Goal: Transaction & Acquisition: Book appointment/travel/reservation

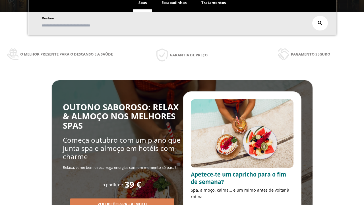
scroll to position [97, 0]
click at [174, 3] on span "Escapadinhas" at bounding box center [174, 2] width 25 height 5
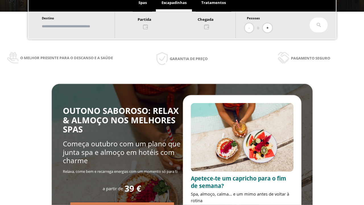
click at [80, 26] on input "text" at bounding box center [75, 26] width 71 height 10
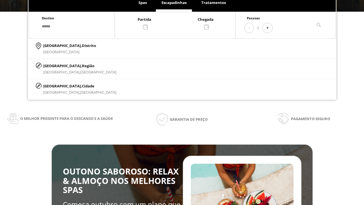
type input "******"
click at [57, 86] on p "[GEOGRAPHIC_DATA], Cidade" at bounding box center [79, 86] width 73 height 6
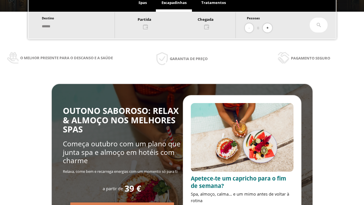
click at [181, 22] on div at bounding box center [175, 23] width 121 height 14
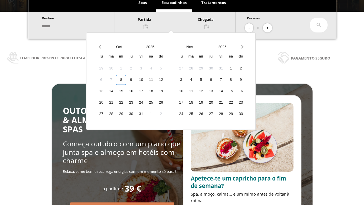
scroll to position [0, 0]
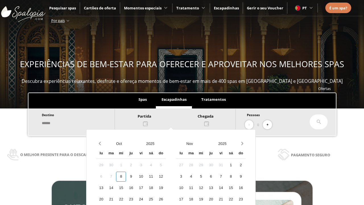
click at [146, 172] on div "10" at bounding box center [141, 177] width 10 height 10
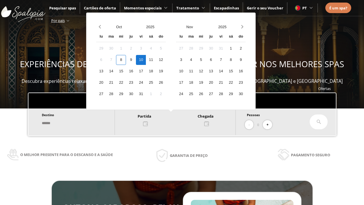
click at [156, 60] on div "11" at bounding box center [151, 60] width 10 height 10
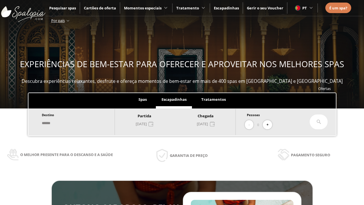
click at [270, 125] on button "+" at bounding box center [267, 124] width 9 height 9
click at [319, 122] on icon at bounding box center [319, 122] width 5 height 5
